Goal: Navigation & Orientation: Find specific page/section

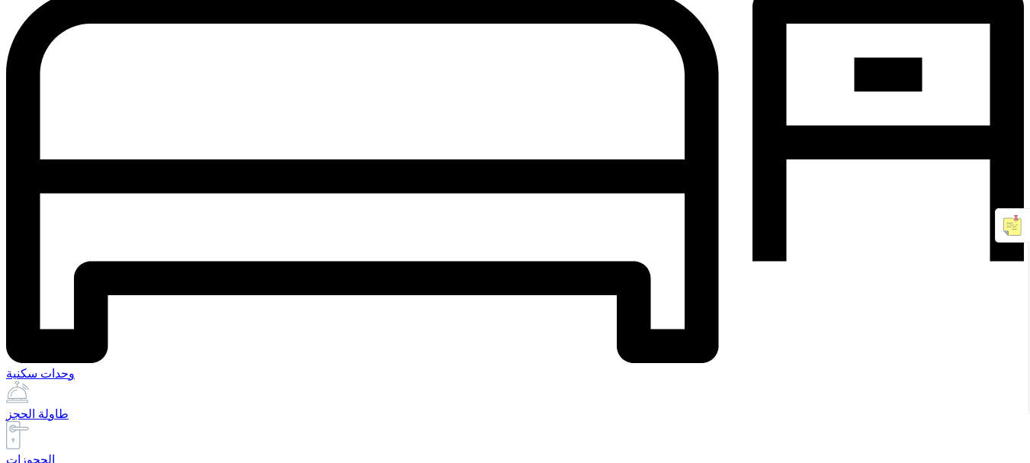
scroll to position [806, 0]
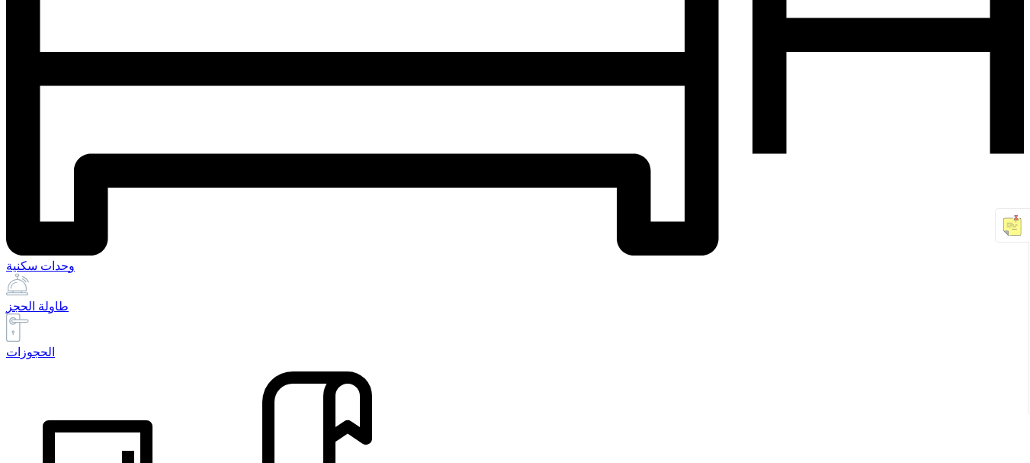
scroll to position [867, 0]
